Goal: Find specific page/section: Find specific page/section

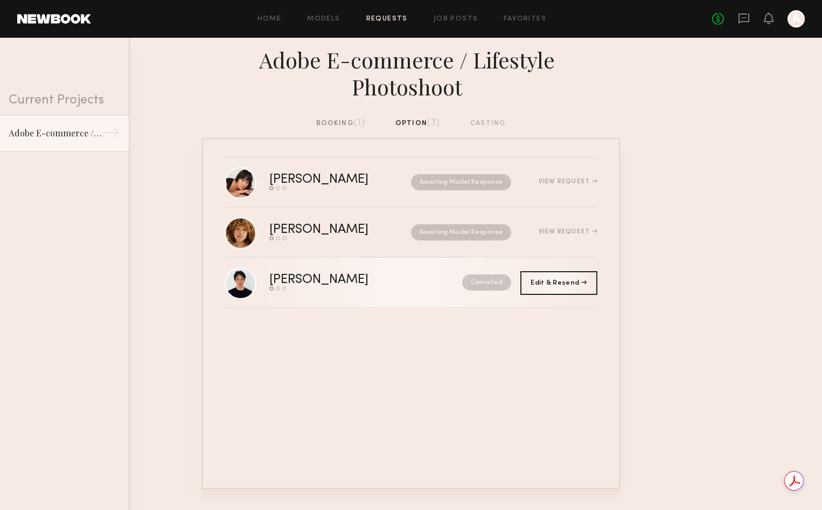
click at [276, 274] on div "[PERSON_NAME]" at bounding box center [342, 280] width 146 height 12
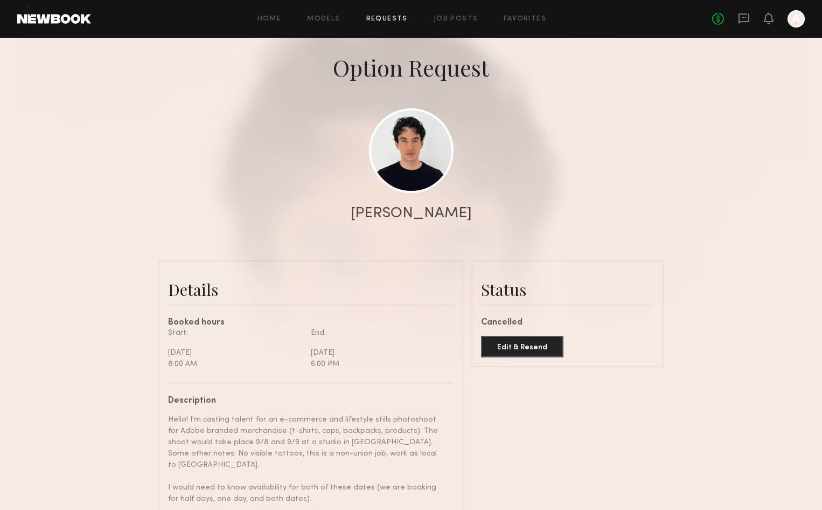
scroll to position [53, 0]
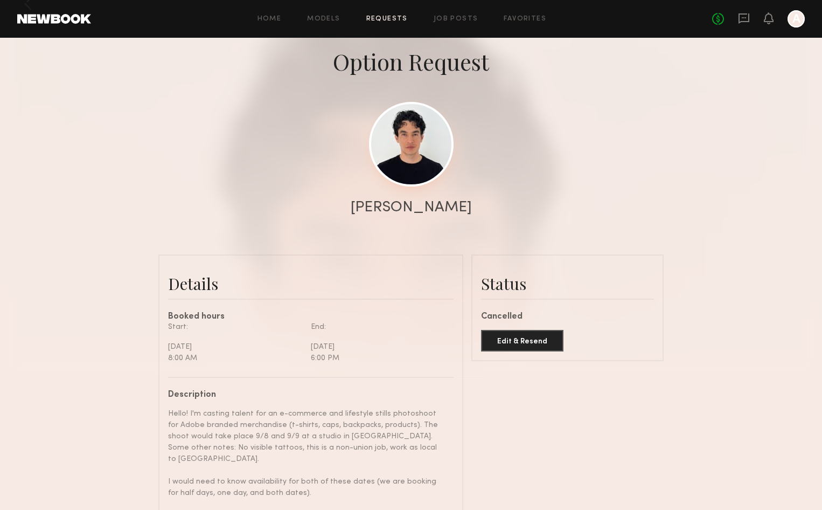
click at [430, 143] on link at bounding box center [411, 144] width 85 height 85
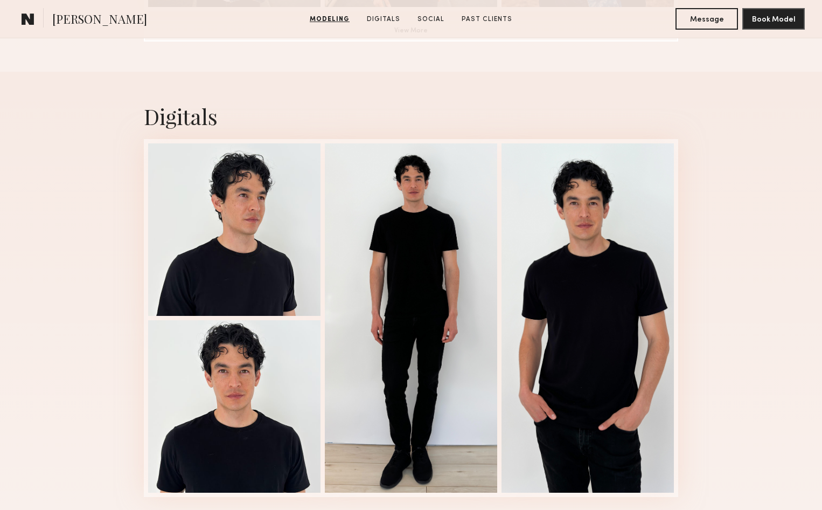
scroll to position [1081, 0]
